Goal: Task Accomplishment & Management: Complete application form

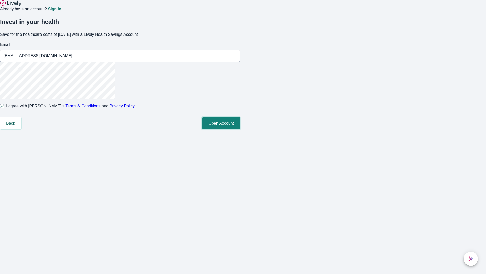
click at [240, 129] on button "Open Account" at bounding box center [221, 123] width 38 height 12
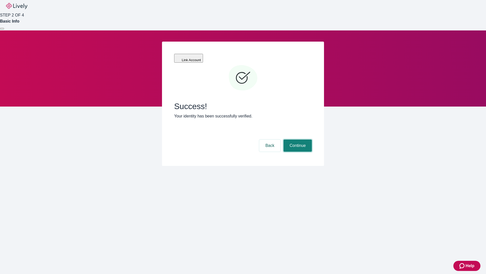
click at [297, 139] on button "Continue" at bounding box center [298, 145] width 28 height 12
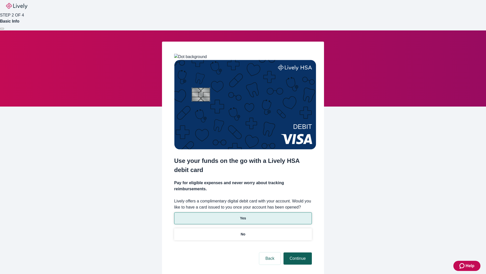
click at [243, 215] on p "Yes" at bounding box center [243, 217] width 6 height 5
click at [297, 252] on button "Continue" at bounding box center [298, 258] width 28 height 12
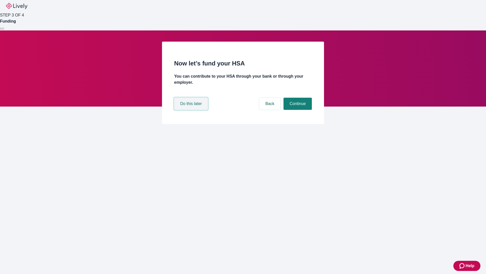
click at [192, 110] on button "Do this later" at bounding box center [191, 104] width 34 height 12
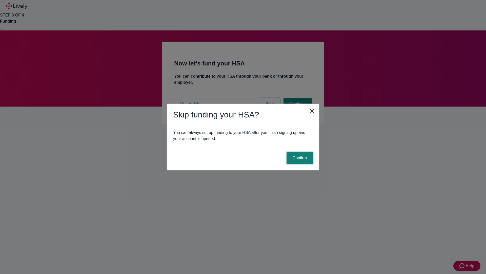
click at [299, 158] on button "Confirm" at bounding box center [300, 158] width 26 height 12
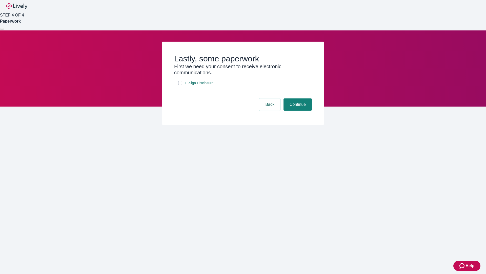
click at [180, 85] on input "E-Sign Disclosure" at bounding box center [180, 83] width 4 height 4
checkbox input "true"
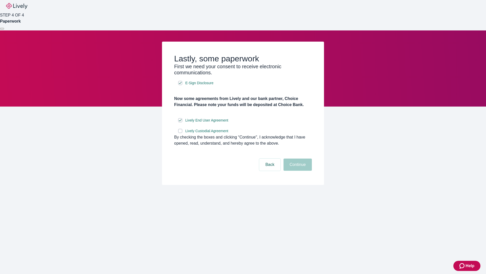
click at [180, 133] on input "Lively Custodial Agreement" at bounding box center [180, 131] width 4 height 4
checkbox input "true"
click at [297, 170] on button "Continue" at bounding box center [298, 164] width 28 height 12
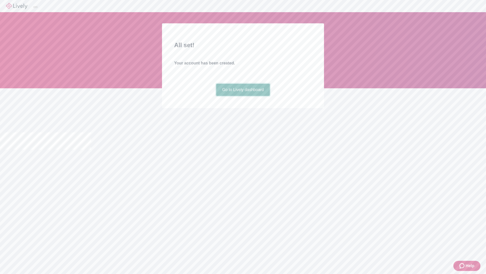
click at [243, 96] on link "Go to Lively dashboard" at bounding box center [243, 90] width 54 height 12
